Goal: Information Seeking & Learning: Learn about a topic

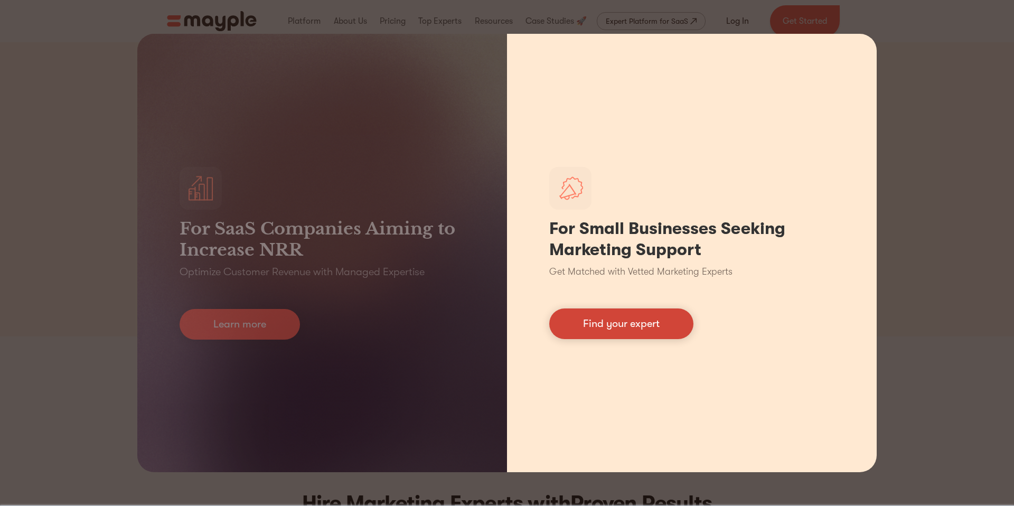
click at [618, 323] on link "Find your expert" at bounding box center [621, 323] width 144 height 31
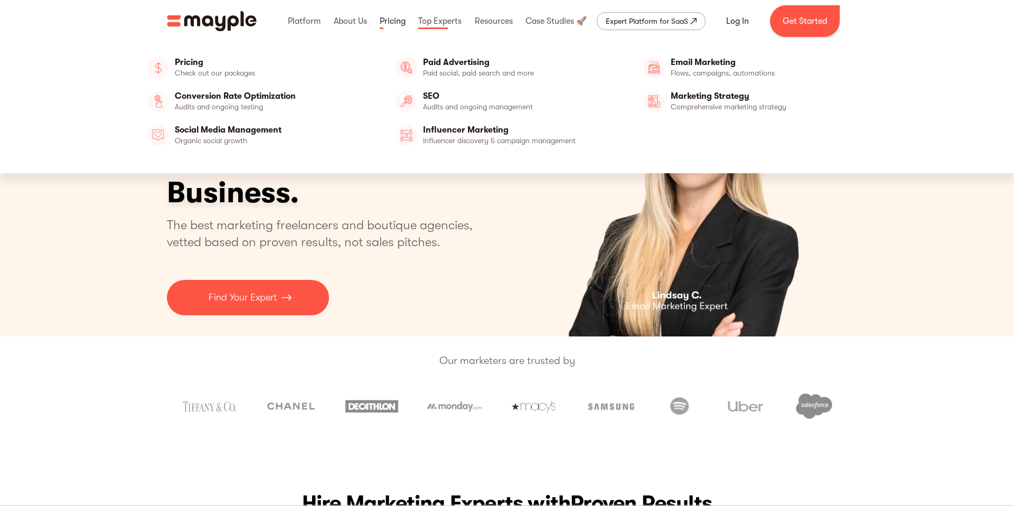
click at [387, 22] on link at bounding box center [392, 21] width 31 height 34
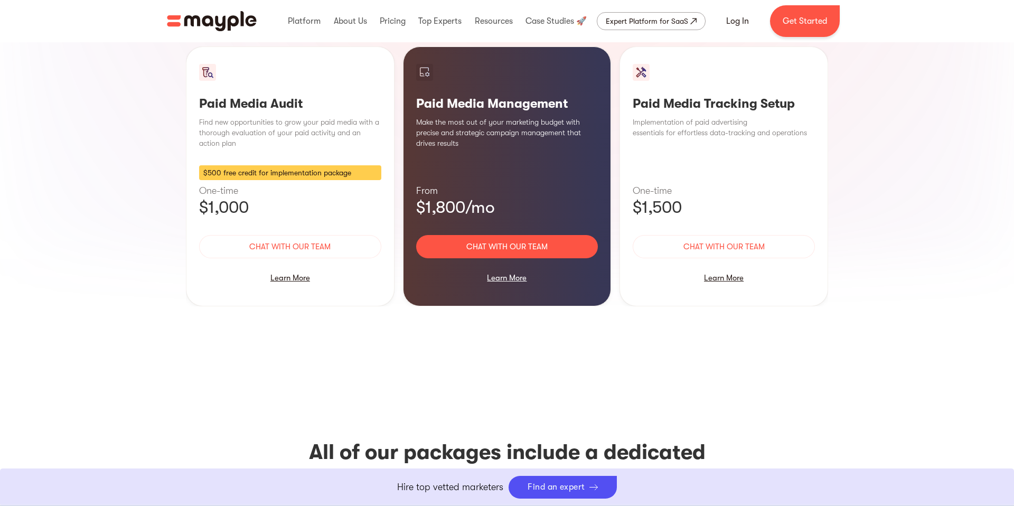
scroll to position [931, 0]
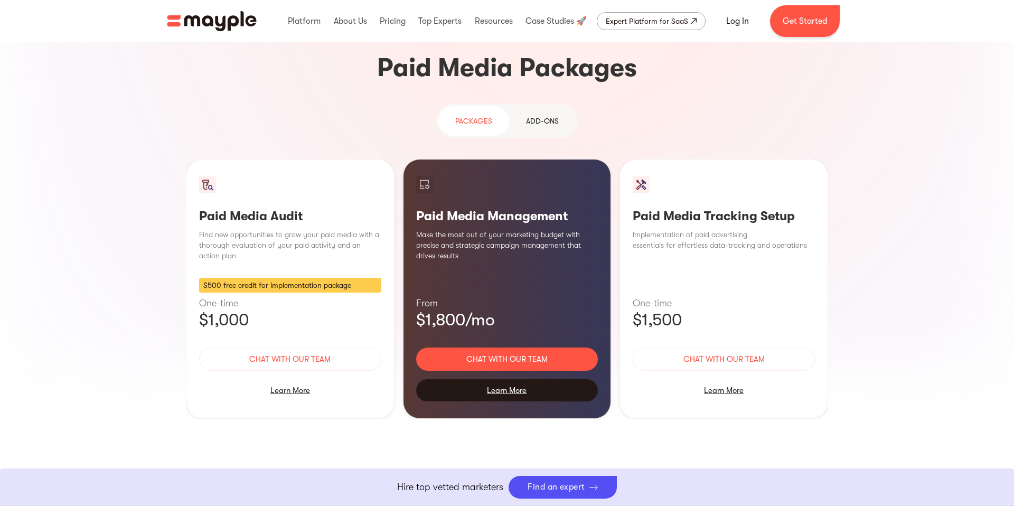
click at [503, 379] on div "Learn More" at bounding box center [507, 390] width 182 height 22
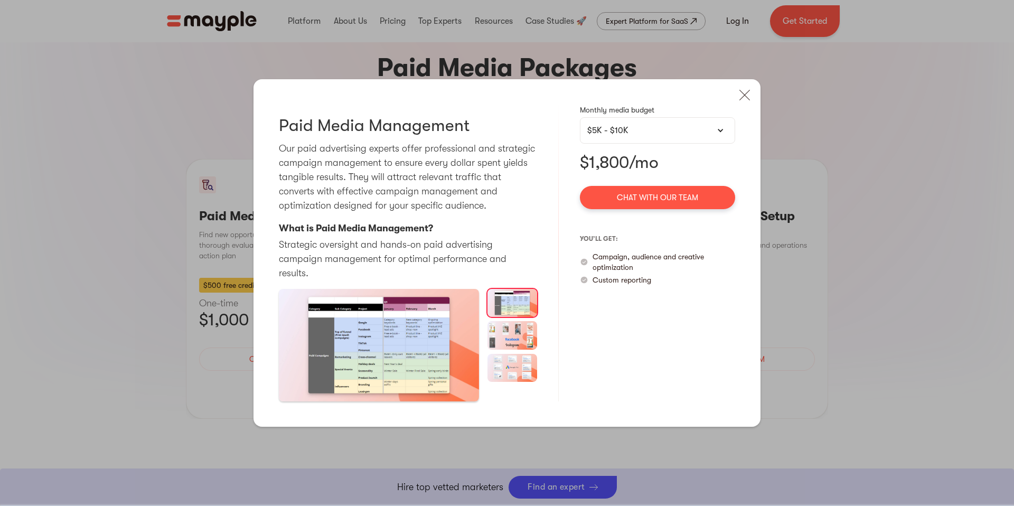
click at [678, 136] on div "$5K - $10K" at bounding box center [657, 130] width 140 height 13
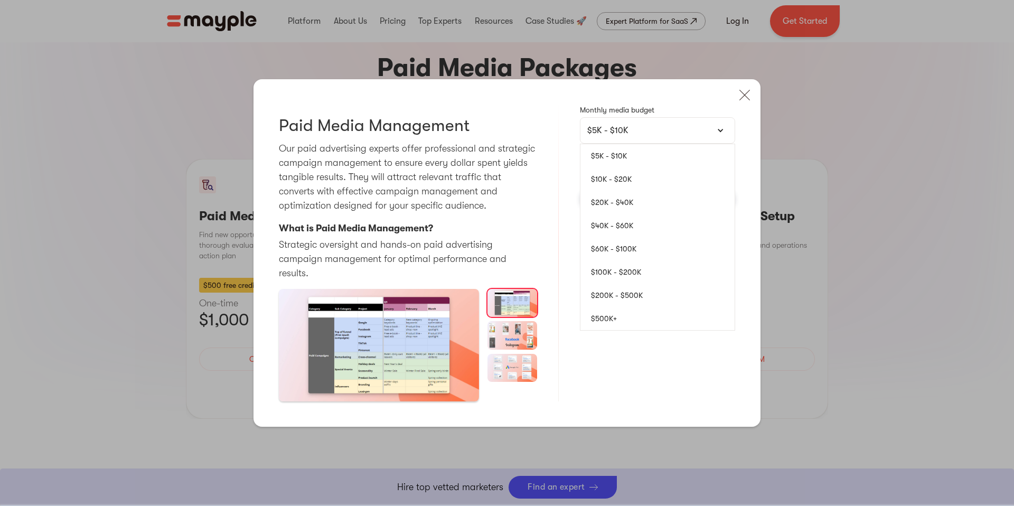
click at [672, 162] on link "$5K - $10K" at bounding box center [657, 155] width 154 height 23
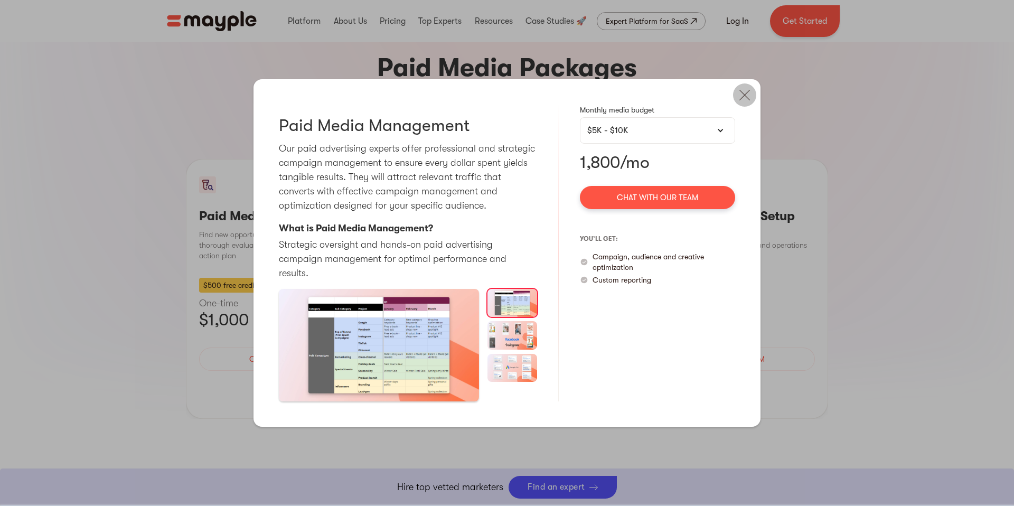
click at [739, 93] on img at bounding box center [744, 94] width 23 height 23
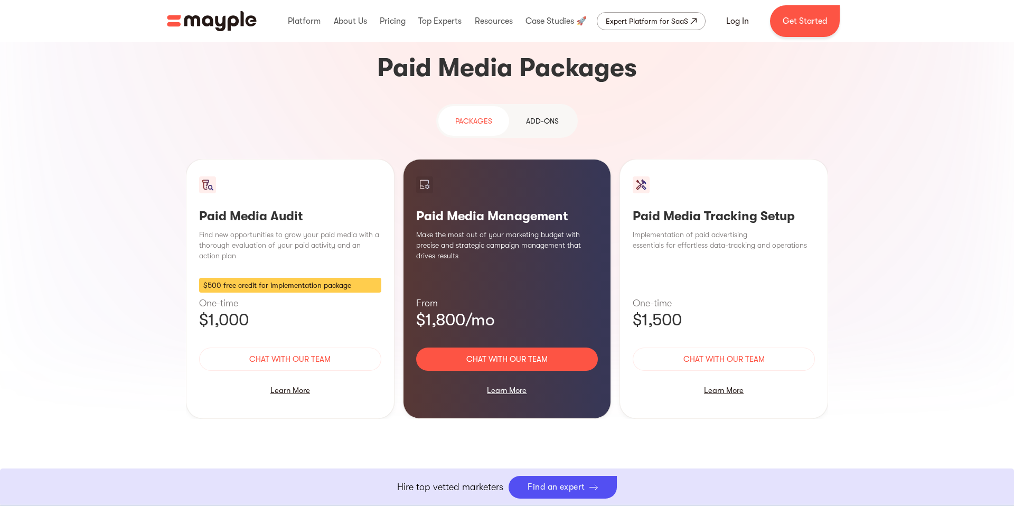
click at [926, 128] on section "Targeted Reach, Conversion Impact Paid media advertising is on the rise, with i…" at bounding box center [507, 136] width 1014 height 721
